Goal: Task Accomplishment & Management: Manage account settings

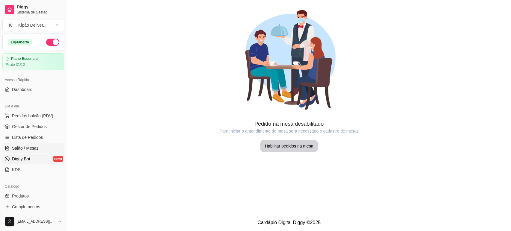
click at [27, 160] on span "Diggy Bot" at bounding box center [21, 159] width 18 height 6
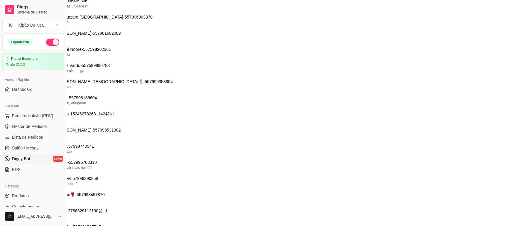
scroll to position [807, 39]
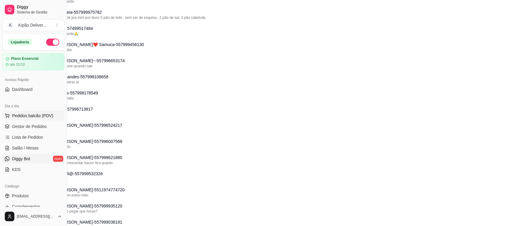
click at [29, 116] on span "Pedidos balcão (PDV)" at bounding box center [32, 116] width 41 height 6
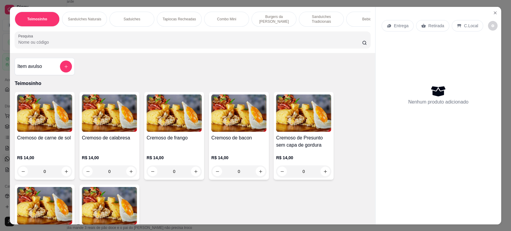
click at [29, 132] on img at bounding box center [44, 112] width 55 height 37
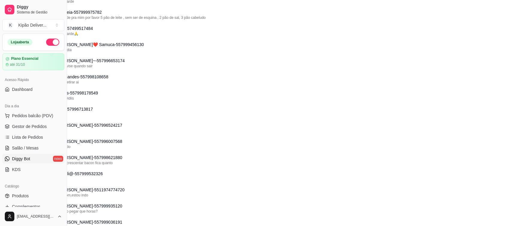
click at [29, 136] on span "Lista de Pedidos" at bounding box center [27, 137] width 31 height 6
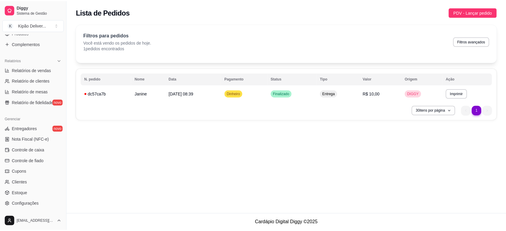
scroll to position [199, 0]
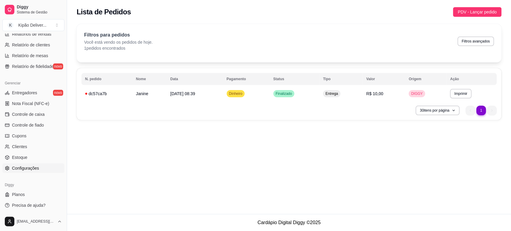
click at [43, 169] on link "Configurações" at bounding box center [33, 169] width 62 height 10
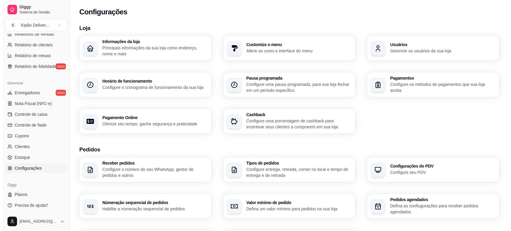
scroll to position [188, 0]
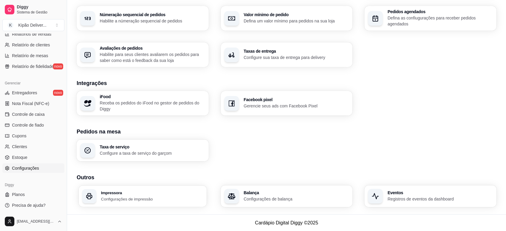
click at [150, 189] on div "Impressora Configurações de impressão" at bounding box center [143, 196] width 128 height 21
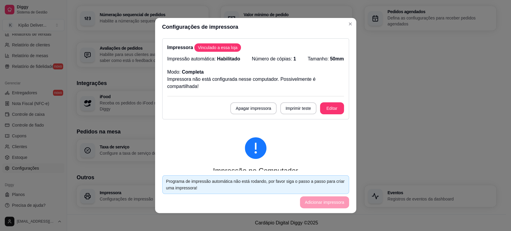
click at [235, 87] on p "Impressora não está configurada nesse computador. Possivelmente é compartilhada!" at bounding box center [255, 83] width 177 height 14
click at [326, 103] on button "Editar" at bounding box center [332, 108] width 24 height 12
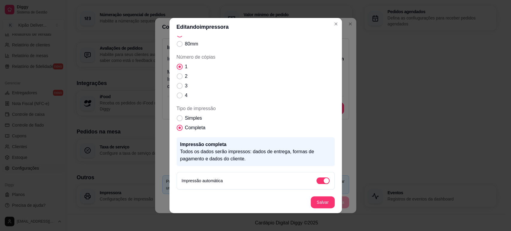
scroll to position [0, 0]
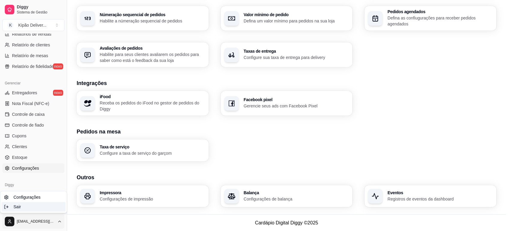
click at [27, 206] on div "Sair" at bounding box center [33, 207] width 64 height 10
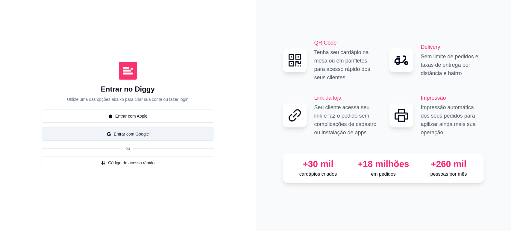
click at [126, 133] on button "Entrar com Google" at bounding box center [128, 134] width 173 height 13
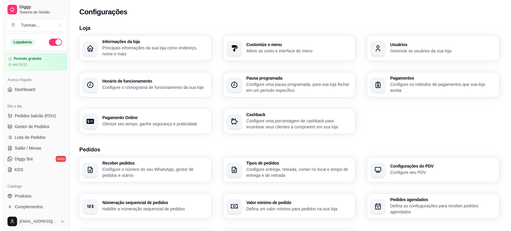
scroll to position [188, 0]
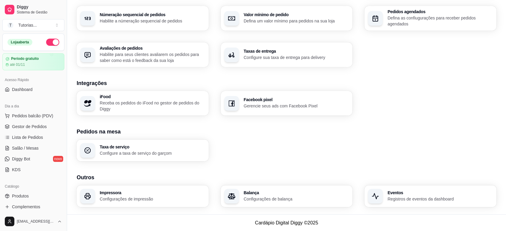
click at [145, 205] on div "Impressora Configurações de impressão" at bounding box center [143, 196] width 128 height 21
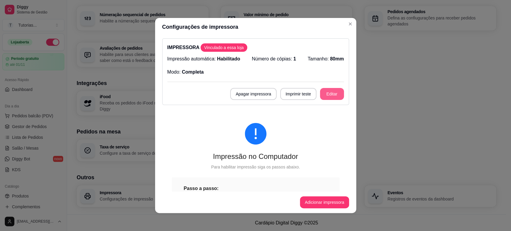
click at [320, 95] on button "Editar" at bounding box center [332, 94] width 24 height 12
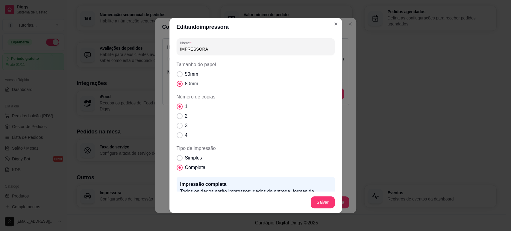
scroll to position [40, 0]
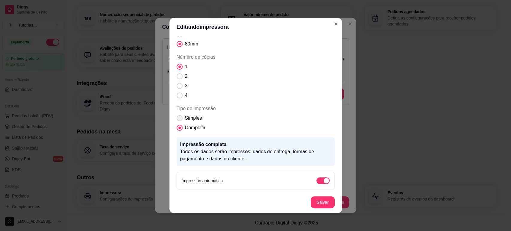
click at [185, 117] on span "Simples" at bounding box center [193, 118] width 17 height 7
click at [180, 120] on input "Simples" at bounding box center [178, 122] width 4 height 4
radio input "true"
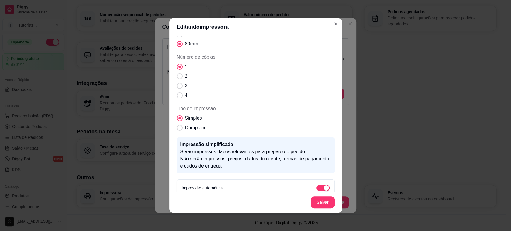
scroll to position [69, 0]
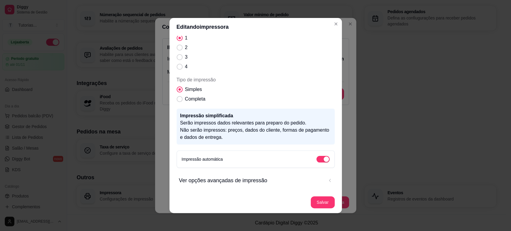
click at [229, 179] on span "Ver opções avançadas de impressão" at bounding box center [251, 180] width 145 height 8
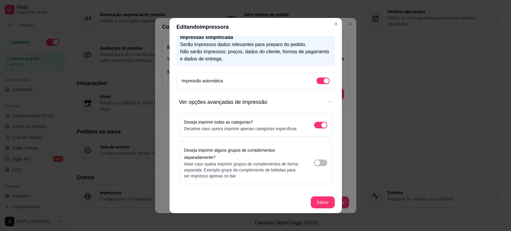
scroll to position [149, 0]
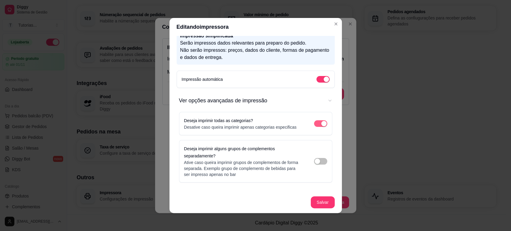
click at [321, 121] on div "Ver opções avançadas de impressão" at bounding box center [323, 123] width 5 height 5
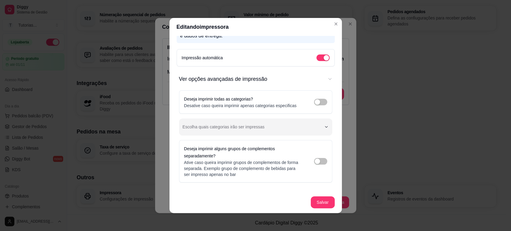
scroll to position [1, 0]
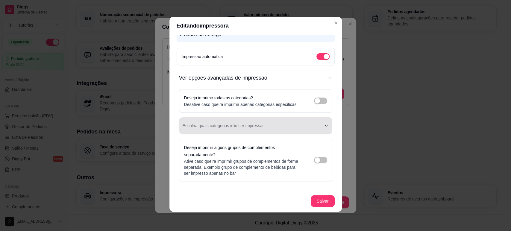
click at [264, 124] on div "Ver opções avançadas de impressão" at bounding box center [252, 126] width 139 height 12
click at [270, 117] on button "Escolha quais categorias irão ser impressas" at bounding box center [255, 125] width 153 height 17
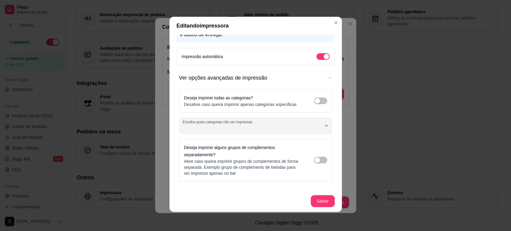
click at [319, 72] on button "Ver opções avançadas de impressão" at bounding box center [255, 78] width 153 height 18
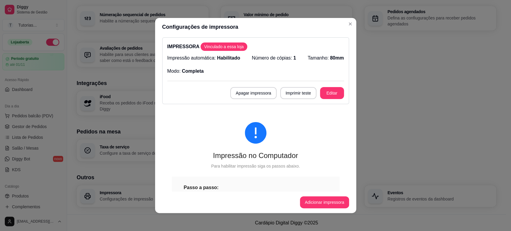
scroll to position [0, 0]
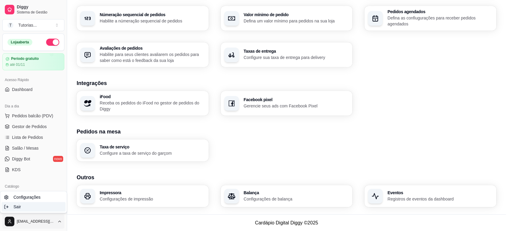
click at [41, 208] on div "Sair" at bounding box center [33, 207] width 64 height 10
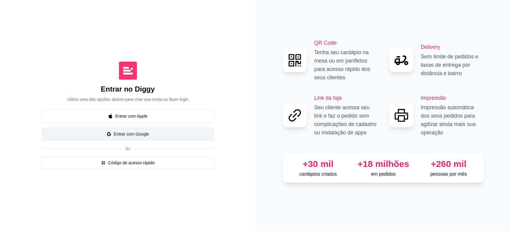
click at [141, 137] on button "Entrar com Google" at bounding box center [128, 134] width 173 height 13
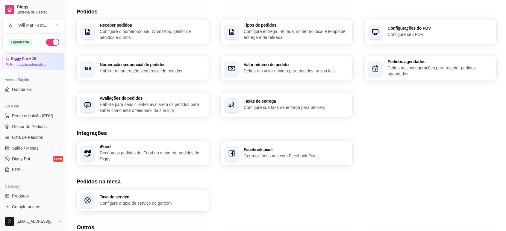
scroll to position [188, 0]
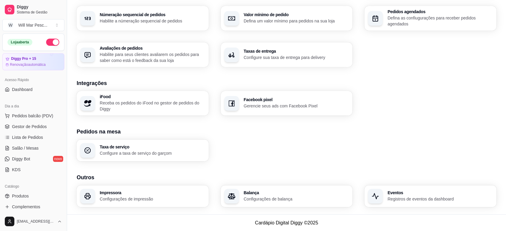
click at [249, 63] on div "Taxas de entrega Configure sua taxa de entrega para delivery" at bounding box center [287, 55] width 132 height 25
click at [158, 143] on div "Taxa de serviço Configure a taxa de serviço do garçom" at bounding box center [143, 151] width 132 height 22
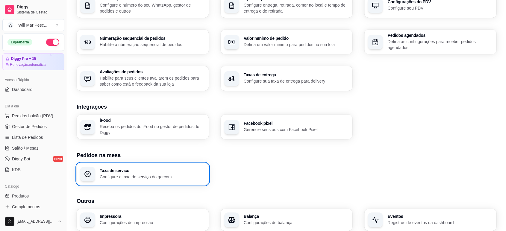
click at [267, 82] on p "Configure sua taxa de entrega para delivery" at bounding box center [296, 81] width 105 height 6
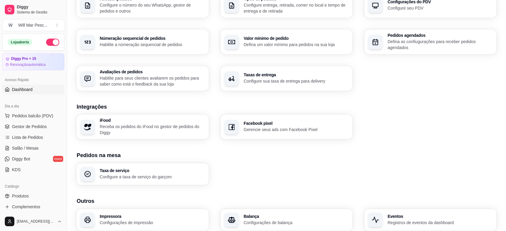
click at [36, 86] on link "Dashboard" at bounding box center [33, 90] width 62 height 10
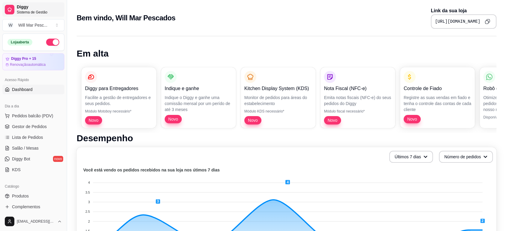
click at [37, 13] on span "Sistema de Gestão" at bounding box center [39, 12] width 45 height 5
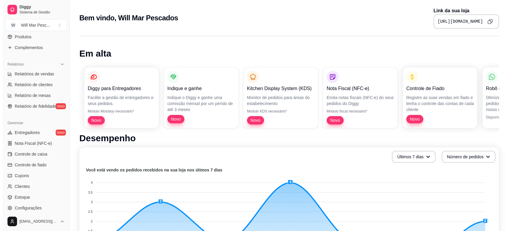
scroll to position [199, 0]
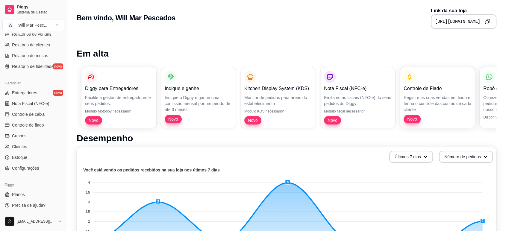
click at [31, 173] on link "Configurações" at bounding box center [33, 169] width 62 height 10
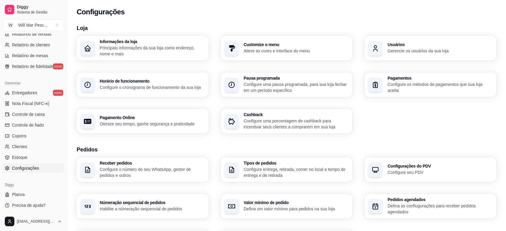
click at [159, 46] on p "Principais informações da sua loja como endereço, nome e mais" at bounding box center [152, 51] width 105 height 12
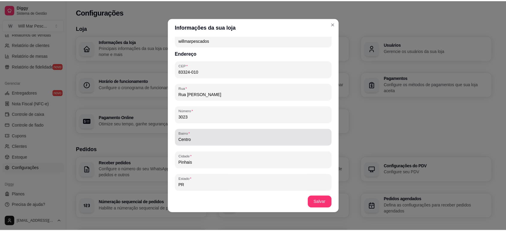
scroll to position [321, 0]
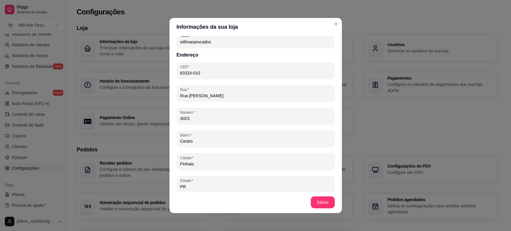
drag, startPoint x: 219, startPoint y: 94, endPoint x: 164, endPoint y: 90, distance: 55.2
click at [164, 90] on div "Informações da sua loja Informações principais Nome da loja Will Mar Pescados N…" at bounding box center [255, 115] width 511 height 231
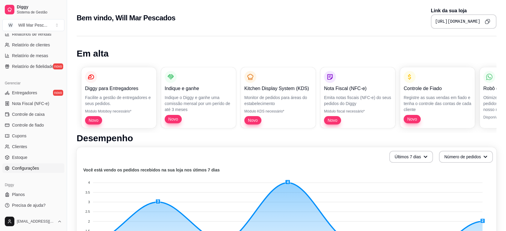
click at [33, 166] on span "Configurações" at bounding box center [25, 168] width 27 height 6
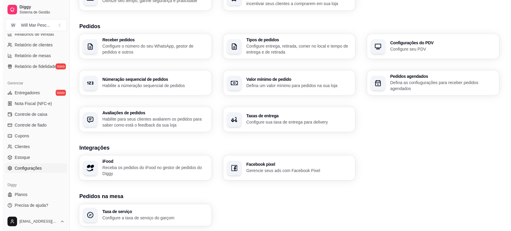
scroll to position [124, 0]
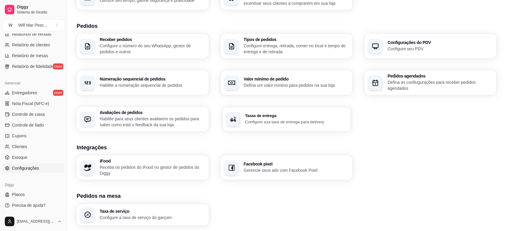
click at [253, 120] on p "Configure sua taxa de entrega para delivery" at bounding box center [296, 122] width 102 height 6
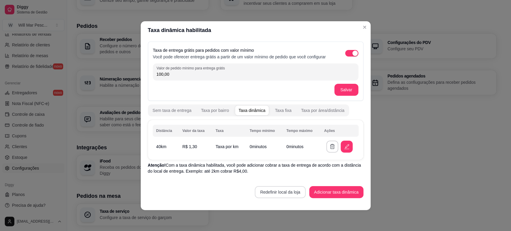
click at [269, 195] on button "Redefinir local da loja" at bounding box center [280, 192] width 51 height 12
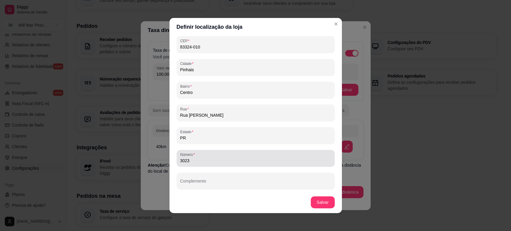
scroll to position [0, 0]
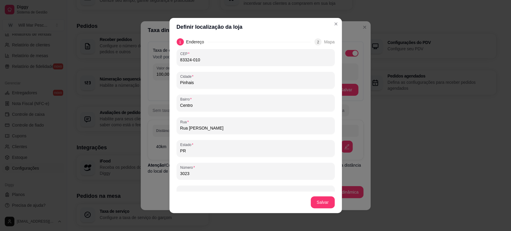
drag, startPoint x: 216, startPoint y: 59, endPoint x: 148, endPoint y: 57, distance: 68.0
click at [148, 57] on div "Definir localização da loja 1 Endereço 2 Mapa CEP 83324-010 [GEOGRAPHIC_DATA][S…" at bounding box center [255, 115] width 511 height 231
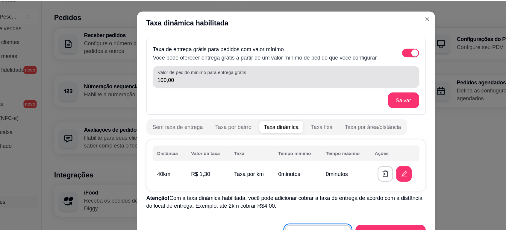
scroll to position [124, 0]
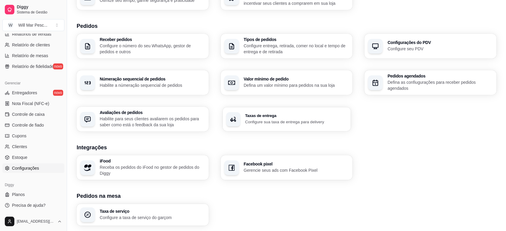
click at [262, 125] on div "Taxas de entrega Configure sua taxa de entrega para delivery" at bounding box center [287, 119] width 128 height 24
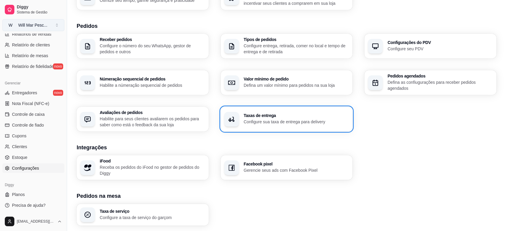
click at [51, 22] on button "W Will Mar Pesc ..." at bounding box center [33, 25] width 62 height 12
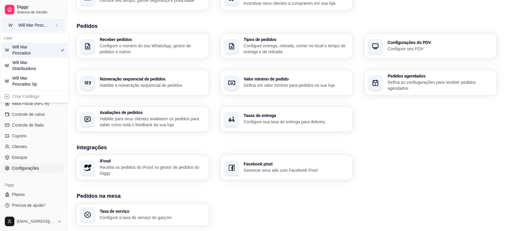
click at [51, 22] on button "W Will Mar Pesc ..." at bounding box center [33, 25] width 62 height 12
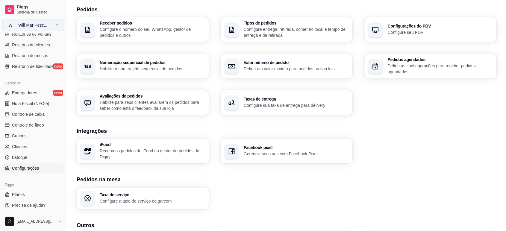
scroll to position [142, 0]
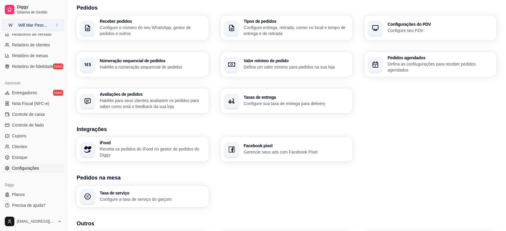
click at [40, 22] on div "Will Mar Pesc ..." at bounding box center [32, 25] width 29 height 6
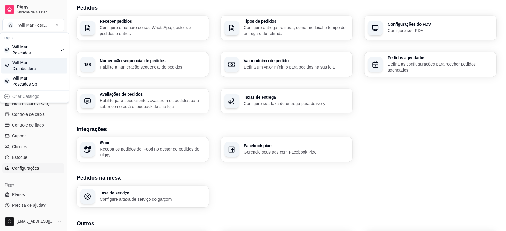
click at [37, 62] on div "Will Mar Distribuidora" at bounding box center [25, 66] width 27 height 12
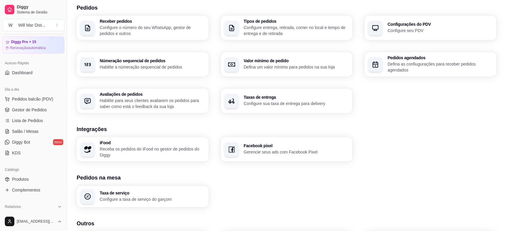
scroll to position [0, 0]
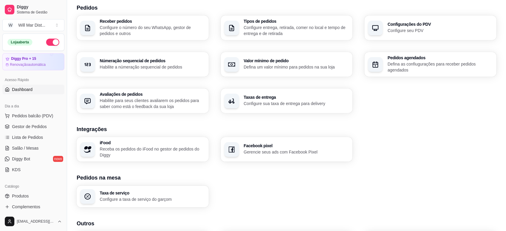
click at [35, 87] on link "Dashboard" at bounding box center [33, 90] width 62 height 10
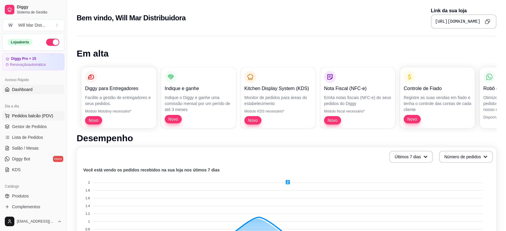
click at [35, 120] on button "Pedidos balcão (PDV)" at bounding box center [33, 116] width 62 height 10
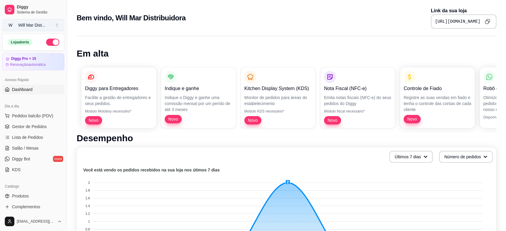
click at [45, 26] on div "Will Mar Dist ..." at bounding box center [31, 25] width 27 height 6
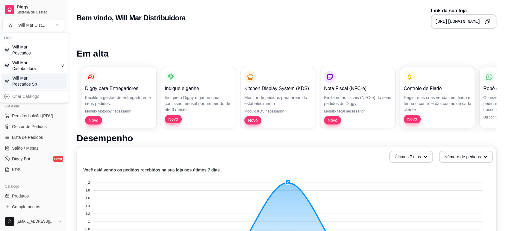
click at [38, 81] on div "Will Mar Pescados Sp" at bounding box center [25, 81] width 27 height 12
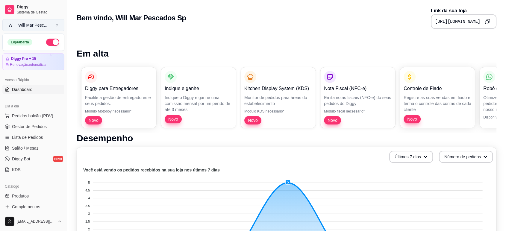
click at [46, 27] on div "Will Mar Pesc ..." at bounding box center [32, 25] width 29 height 6
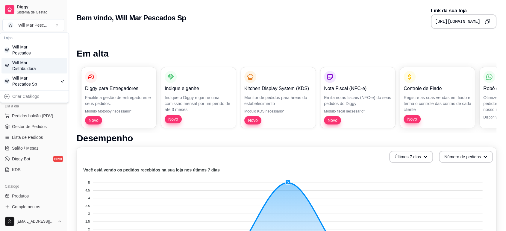
click at [43, 69] on div "W Will Mar Distribuidora" at bounding box center [34, 66] width 66 height 16
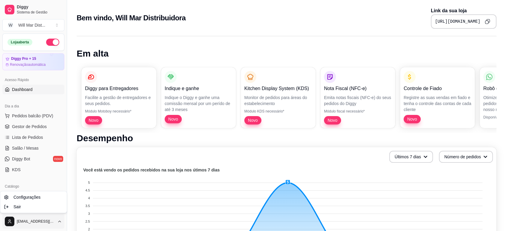
click at [48, 217] on html "Diggy Sistema de Gestão W Will Mar Dist ... Loja aberta Diggy Pro + 15 Renovaçã…" at bounding box center [253, 115] width 506 height 231
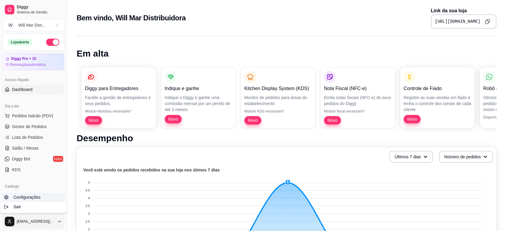
click at [50, 196] on link "Configurações" at bounding box center [33, 198] width 64 height 10
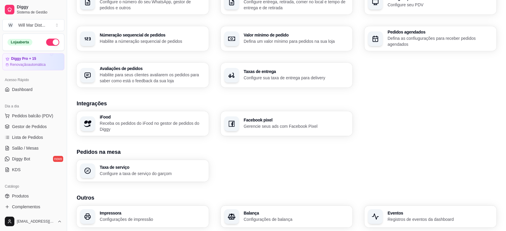
scroll to position [188, 0]
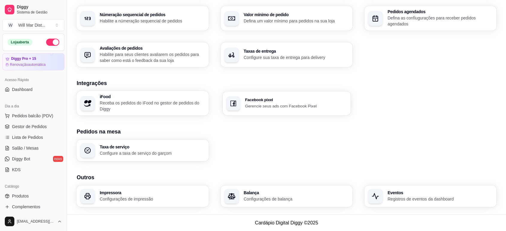
click at [260, 95] on div "Facebook pixel Gerencie seus ads com Facebook Pixel" at bounding box center [287, 103] width 128 height 24
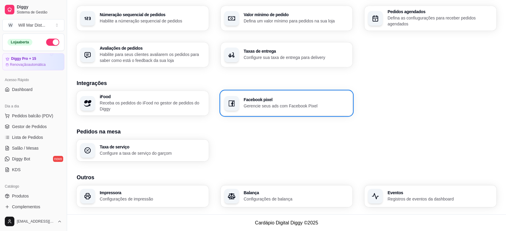
click at [292, 57] on p "Configure sua taxa de entrega para delivery" at bounding box center [296, 58] width 105 height 6
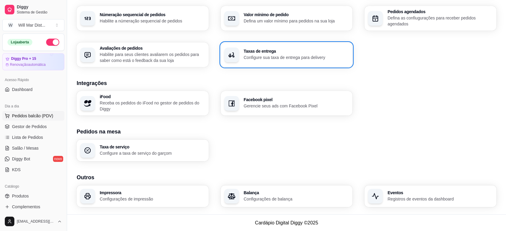
click at [22, 118] on span "Pedidos balcão (PDV)" at bounding box center [32, 116] width 41 height 6
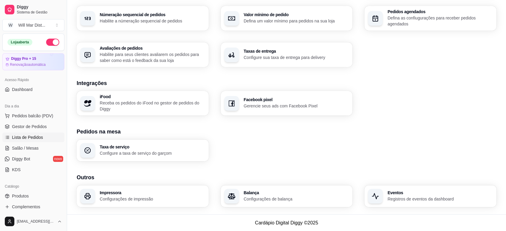
click at [27, 137] on span "Lista de Pedidos" at bounding box center [27, 137] width 31 height 6
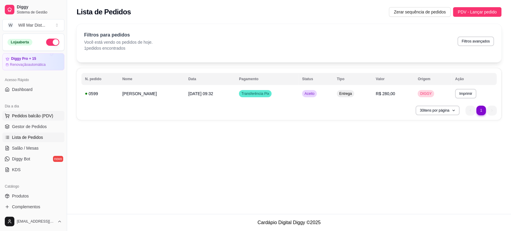
click at [38, 114] on span "Pedidos balcão (PDV)" at bounding box center [32, 116] width 41 height 6
click at [42, 22] on div "Will Mar Dist ..." at bounding box center [31, 25] width 27 height 6
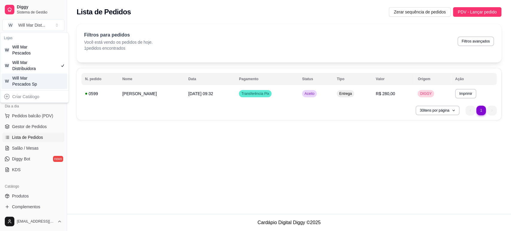
click at [38, 78] on div "Will Mar Pescados Sp" at bounding box center [25, 81] width 27 height 12
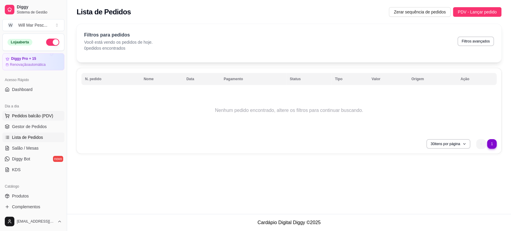
click at [34, 112] on button "Pedidos balcão (PDV)" at bounding box center [33, 116] width 62 height 10
